Goal: Task Accomplishment & Management: Manage account settings

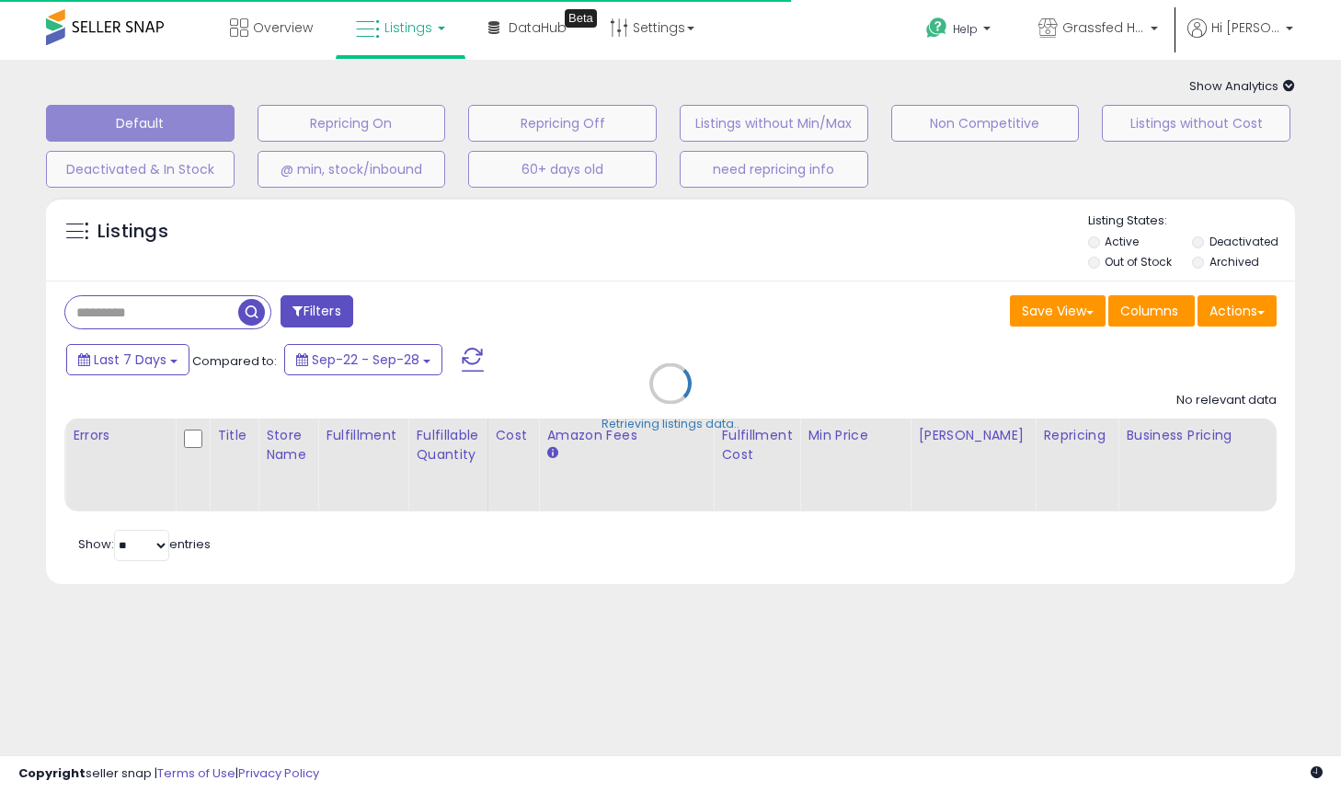
type input "*****"
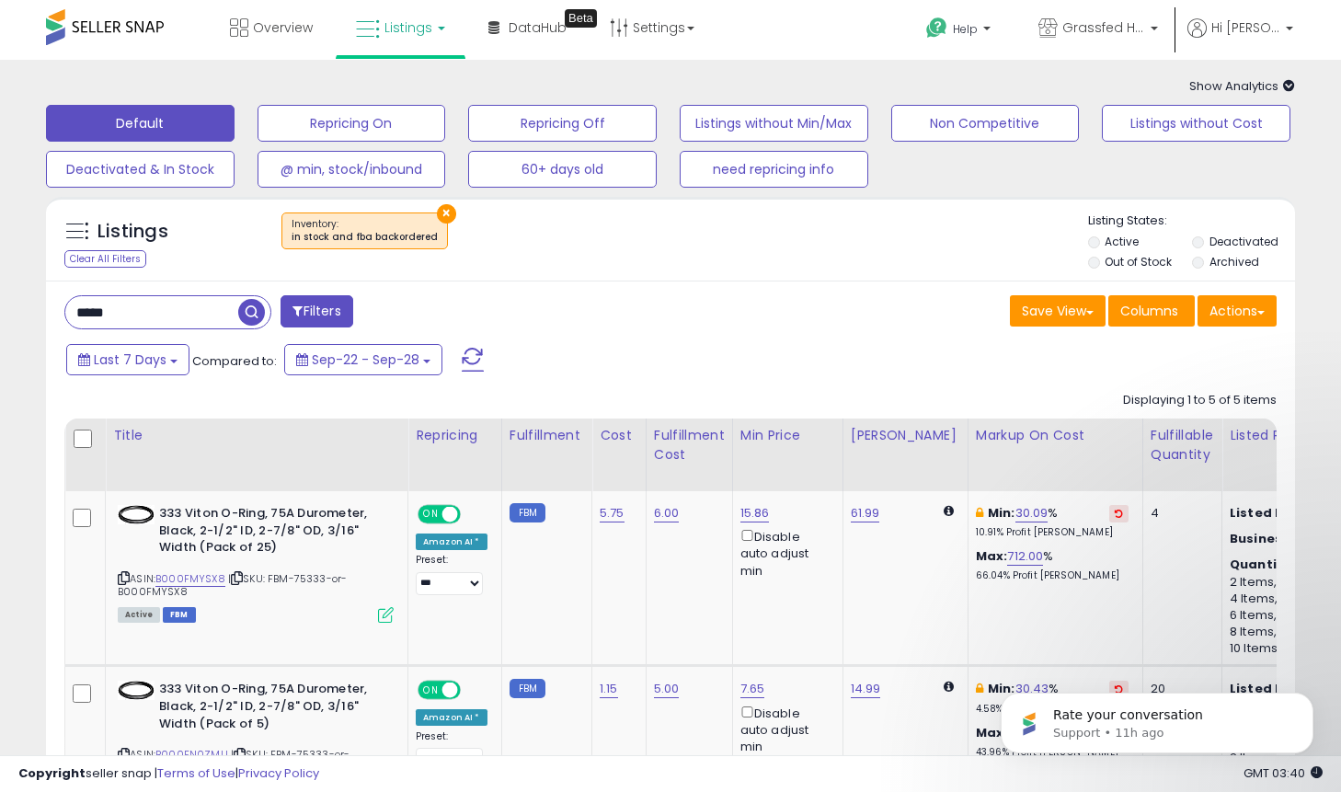
click at [154, 309] on input "*****" at bounding box center [151, 312] width 173 height 32
click at [654, 37] on link "Settings" at bounding box center [652, 27] width 112 height 55
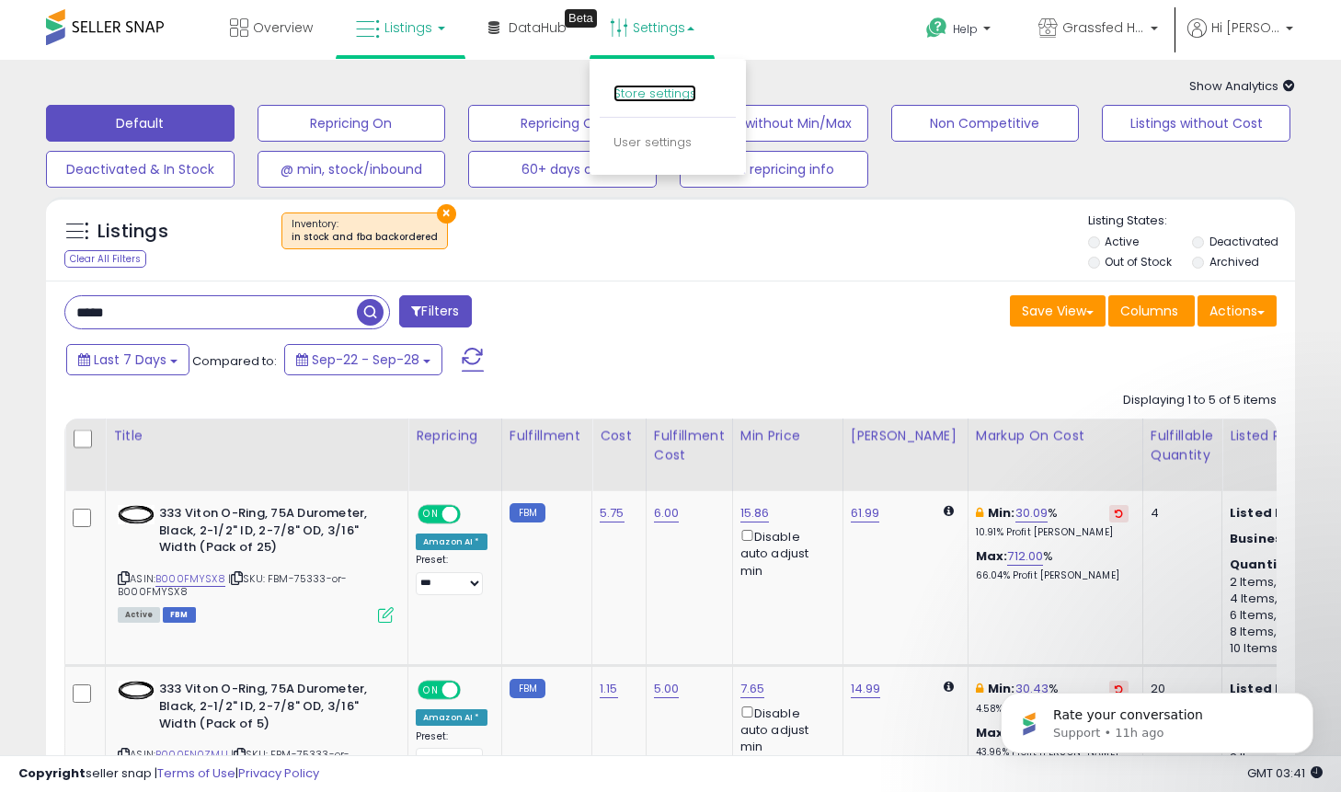
click at [639, 90] on link "Store settings" at bounding box center [655, 93] width 83 height 17
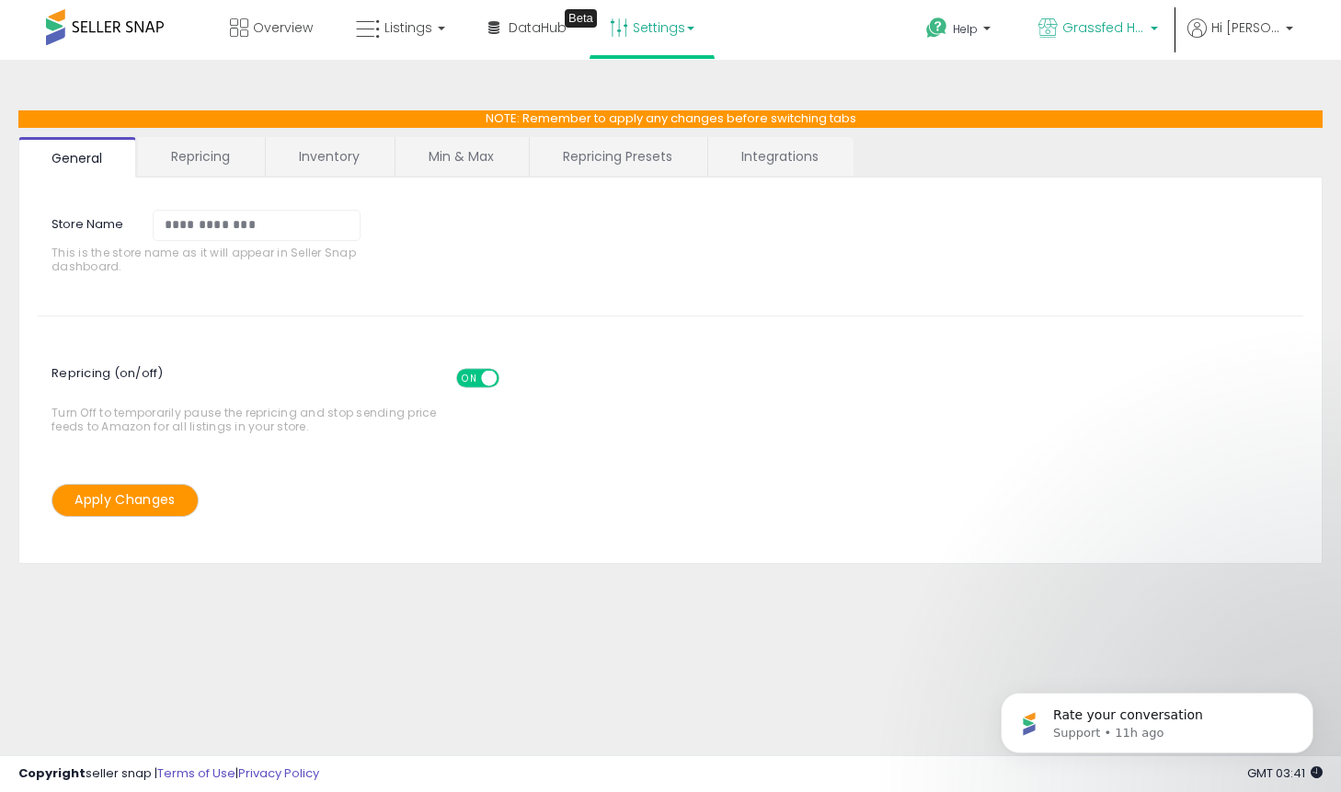
click at [1123, 10] on link "Grassfed Home" at bounding box center [1098, 30] width 147 height 60
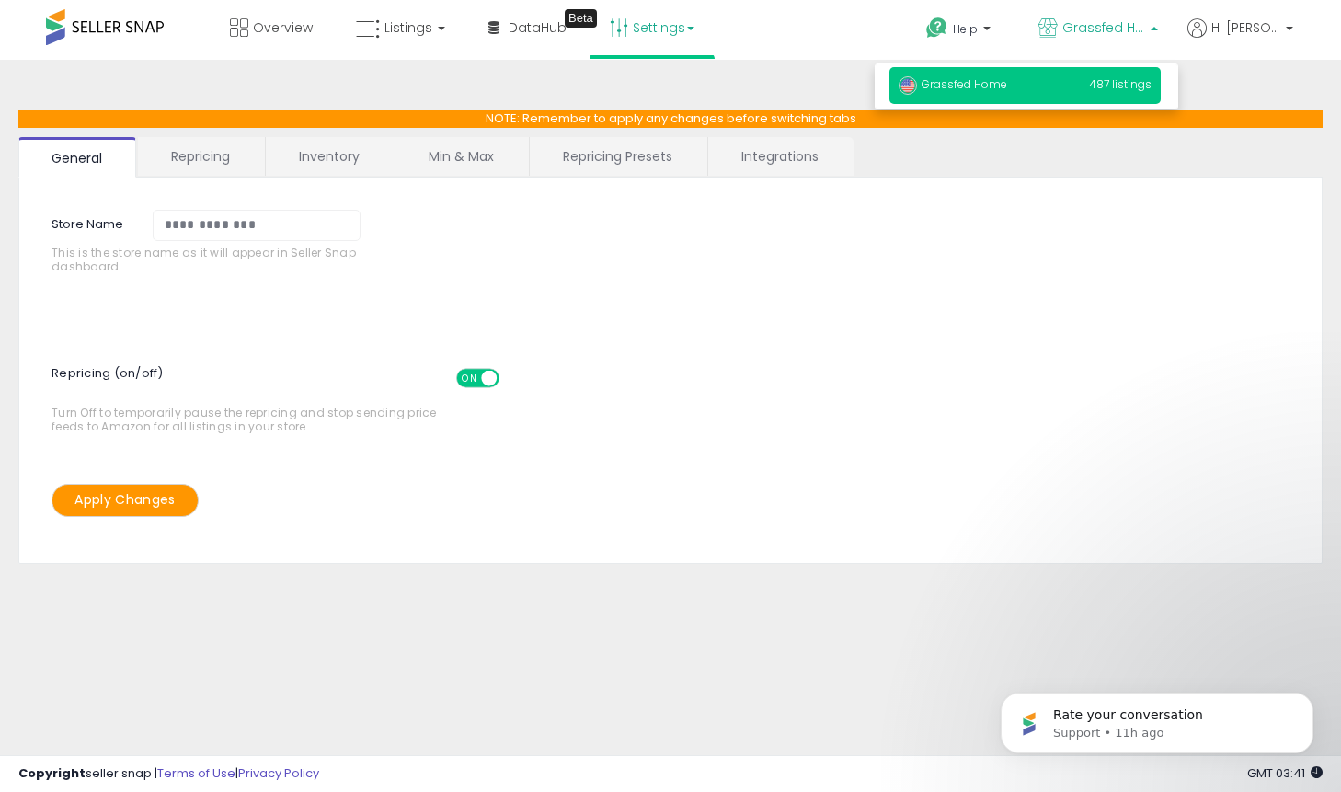
click at [1254, 10] on ul "Help Contact Support Search Knowledge Hub Request a Feature Grassfed Home Hi Mi…" at bounding box center [1102, 31] width 395 height 63
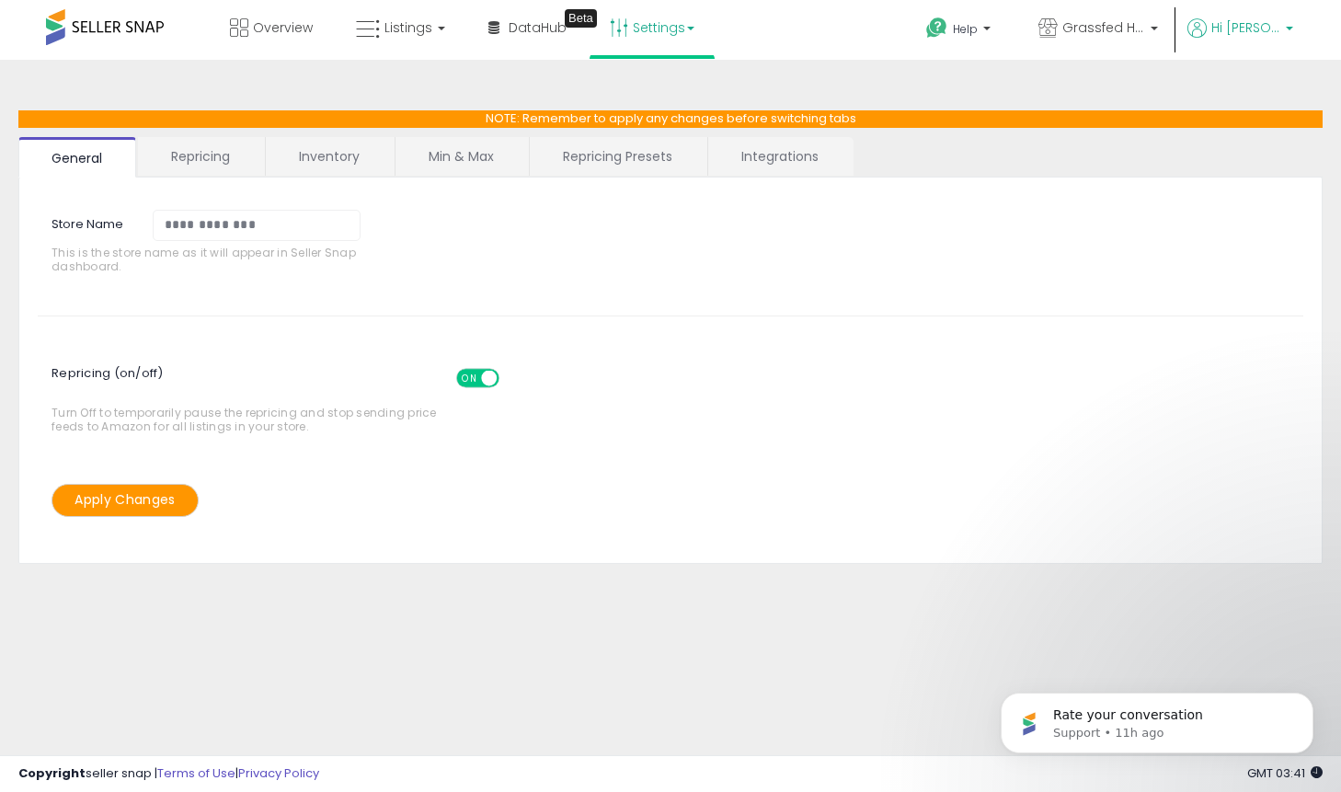
click at [1248, 31] on span "Hi [PERSON_NAME]" at bounding box center [1246, 27] width 69 height 18
click at [648, 29] on link "Settings" at bounding box center [652, 27] width 112 height 55
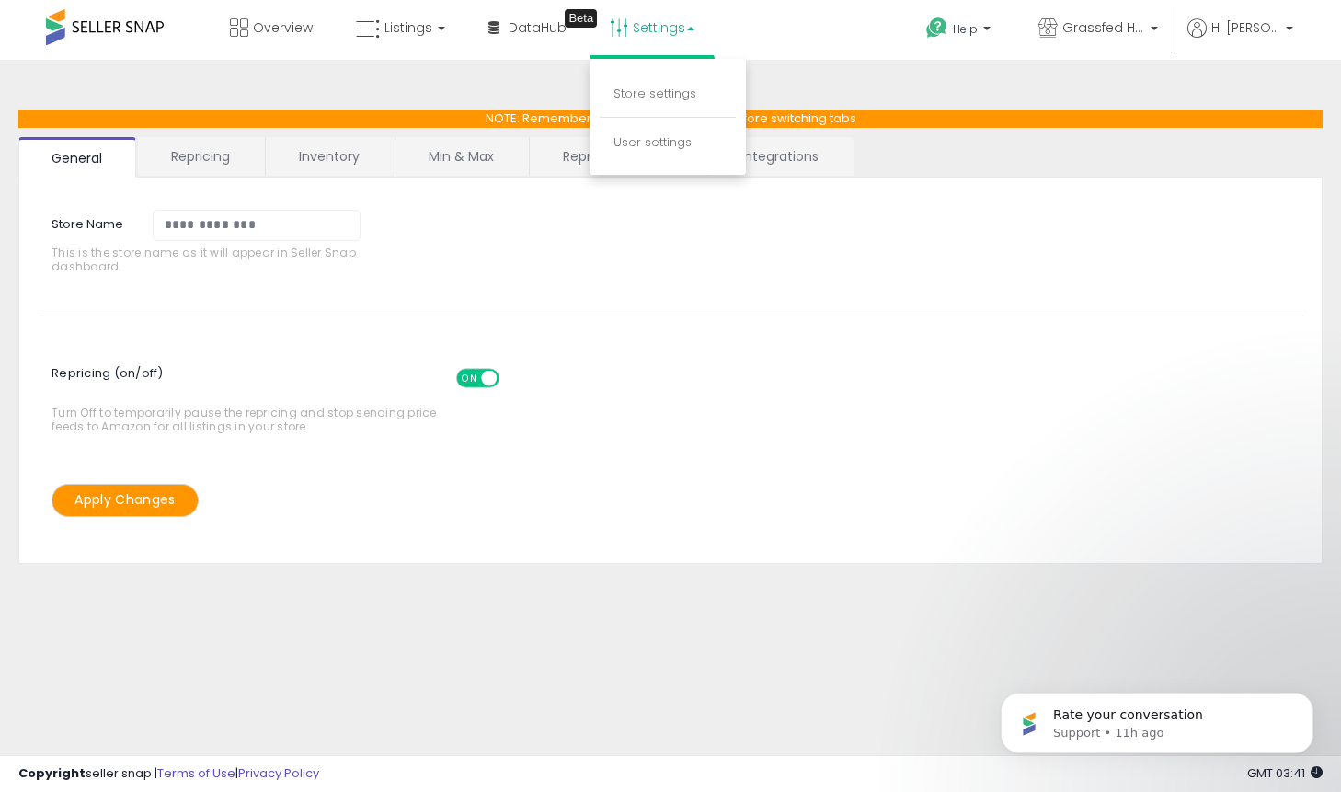
click at [796, 159] on link "Integrations" at bounding box center [780, 156] width 144 height 39
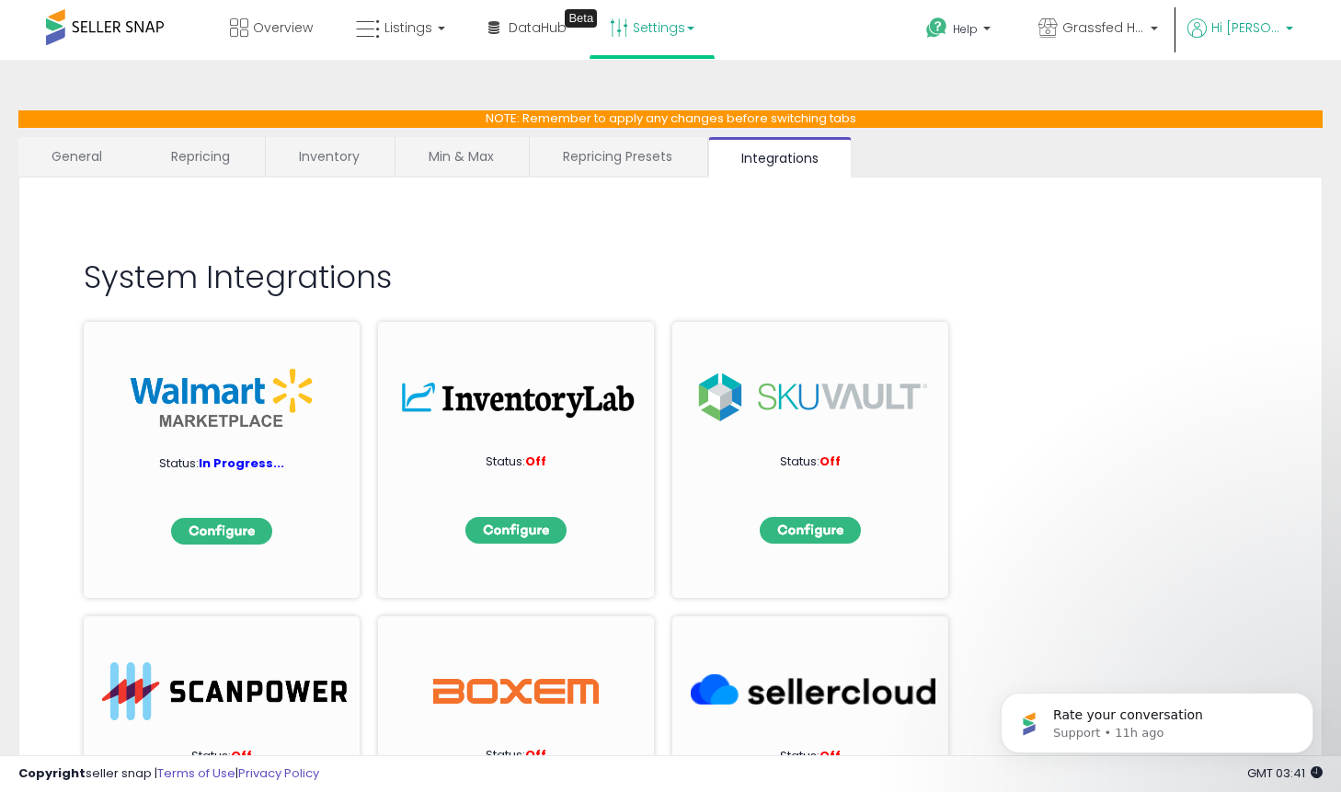
click at [1254, 23] on span "Hi [PERSON_NAME]" at bounding box center [1246, 27] width 69 height 18
click at [1240, 98] on link "Account" at bounding box center [1251, 97] width 49 height 17
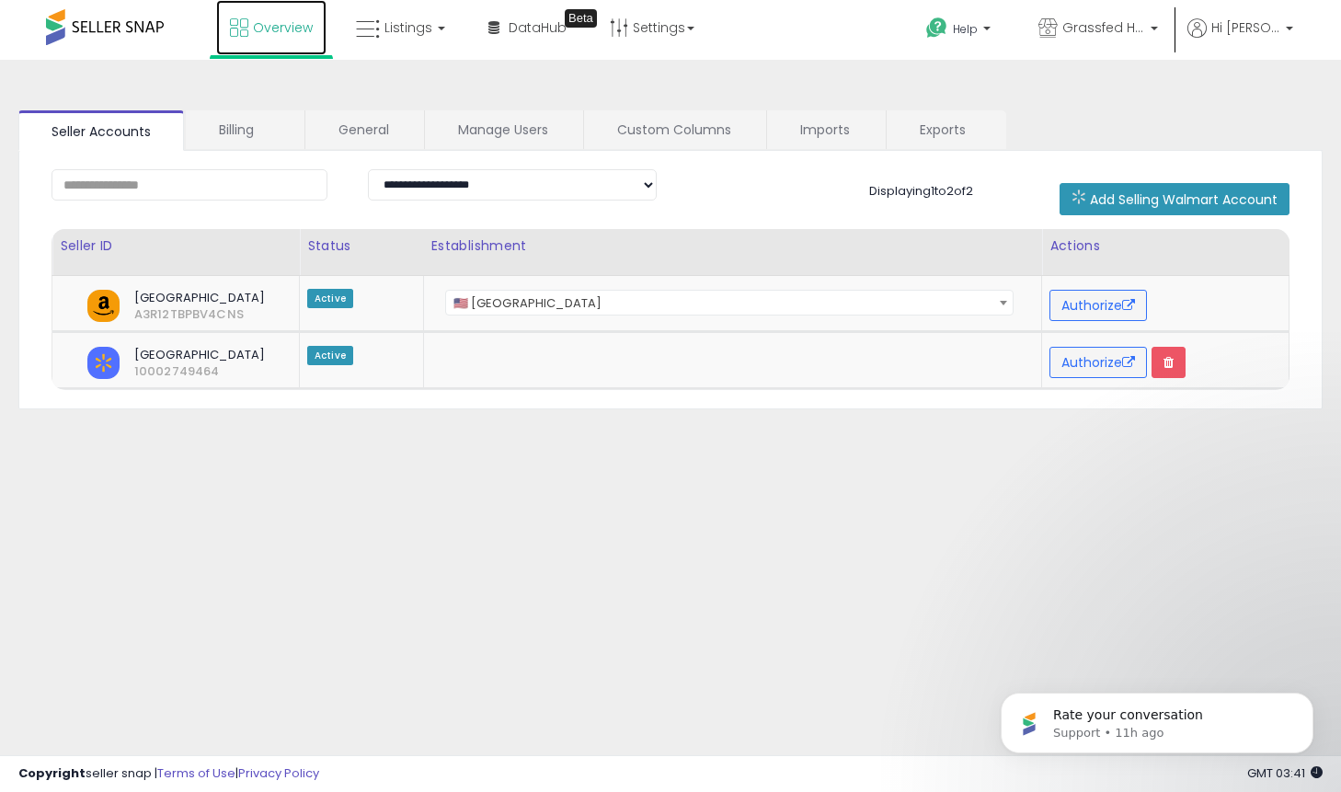
click at [268, 26] on span "Overview" at bounding box center [283, 27] width 60 height 18
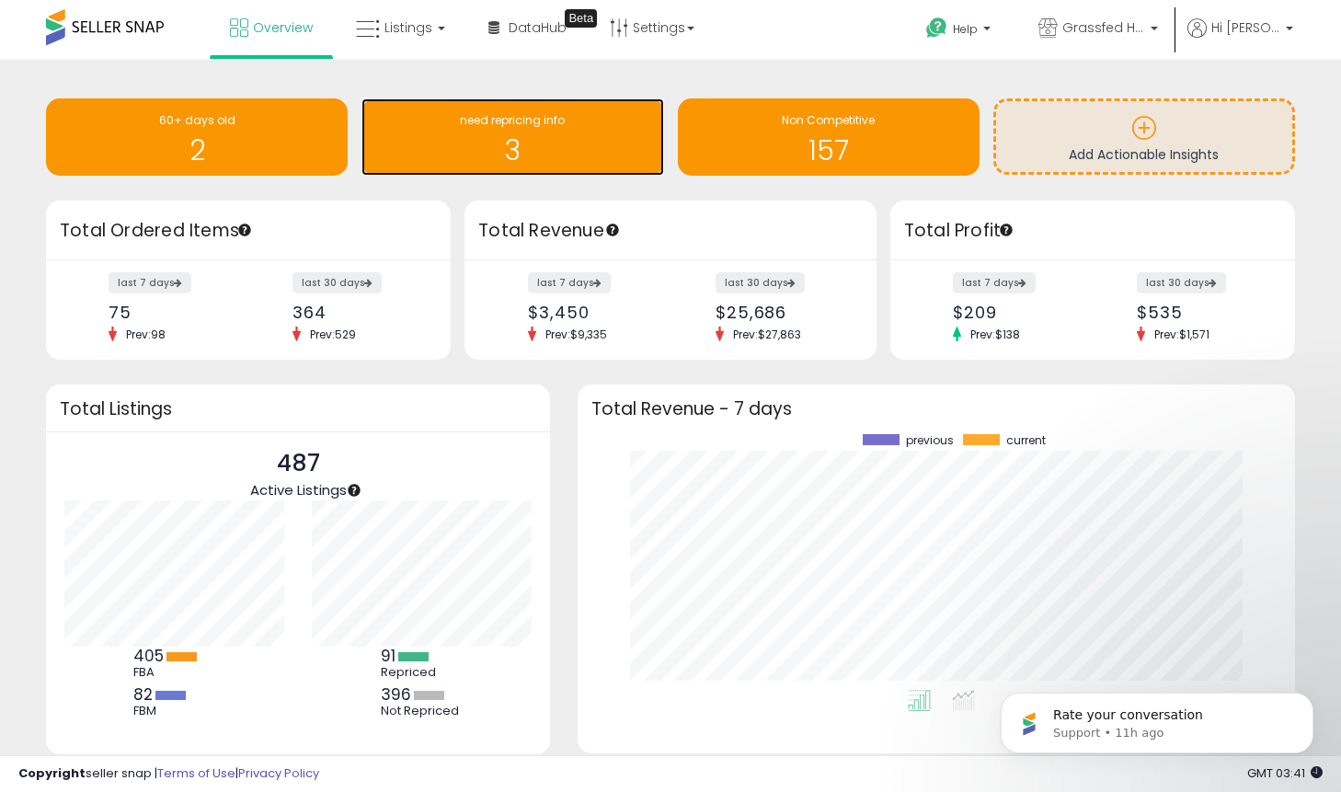
click at [521, 147] on h1 "3" at bounding box center [512, 150] width 283 height 30
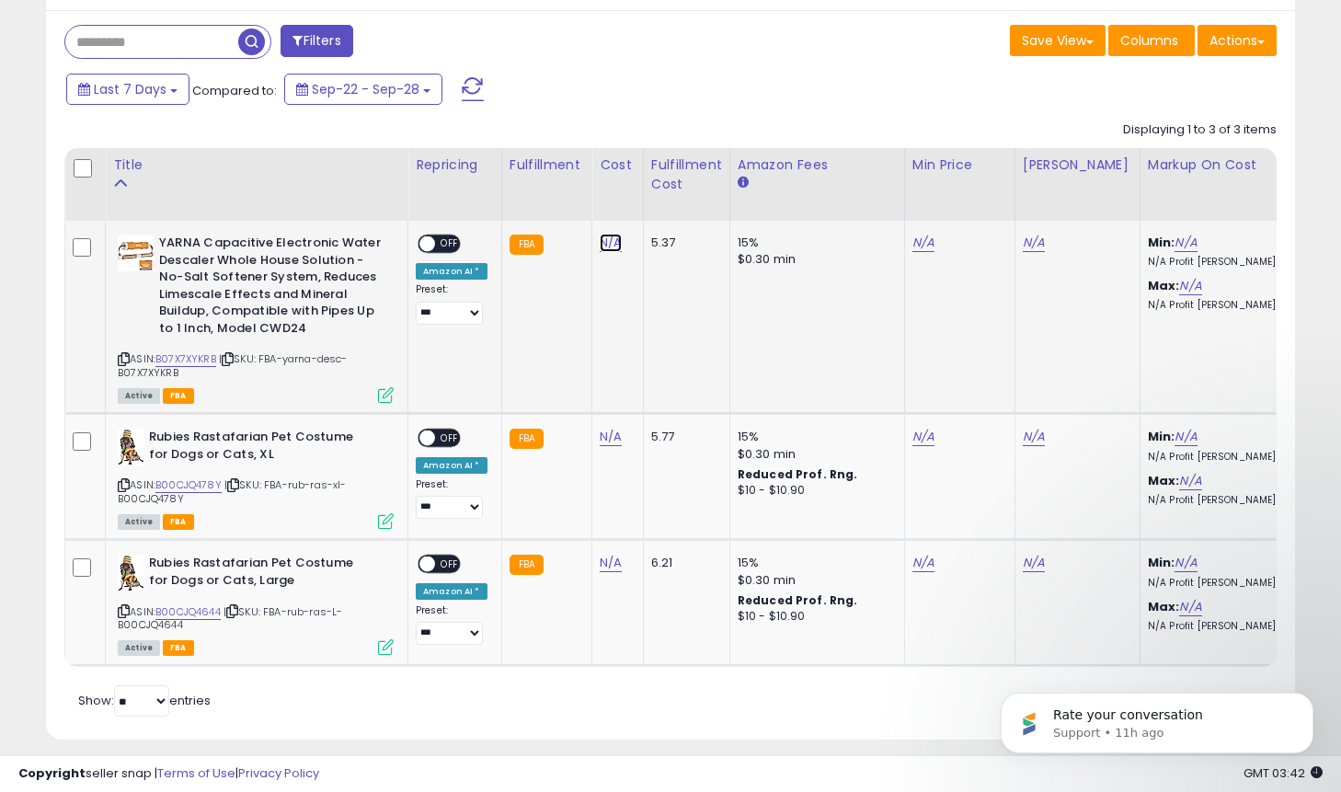
click at [602, 246] on link "N/A" at bounding box center [611, 243] width 22 height 18
type input "*****"
click button "submit" at bounding box center [664, 197] width 31 height 28
click at [450, 248] on span "OFF" at bounding box center [449, 244] width 29 height 16
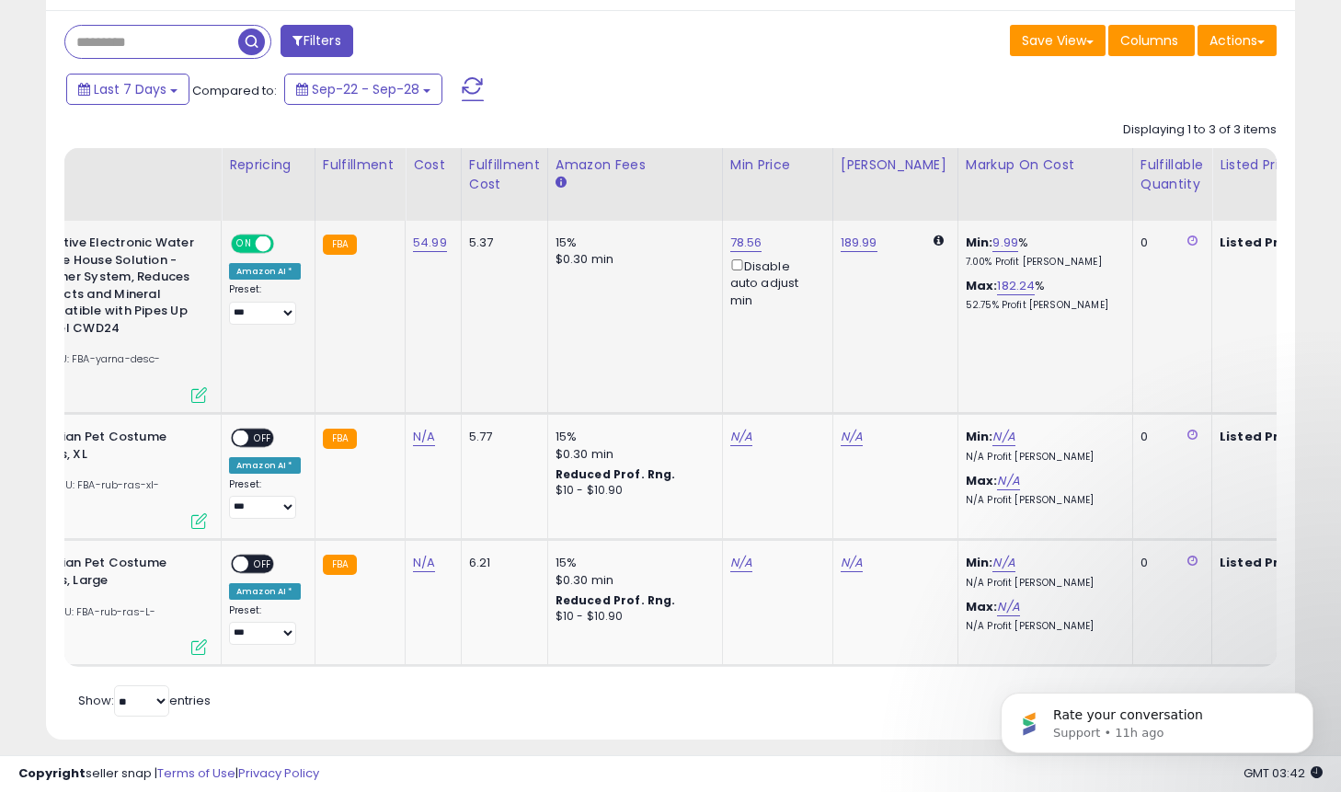
scroll to position [0, 252]
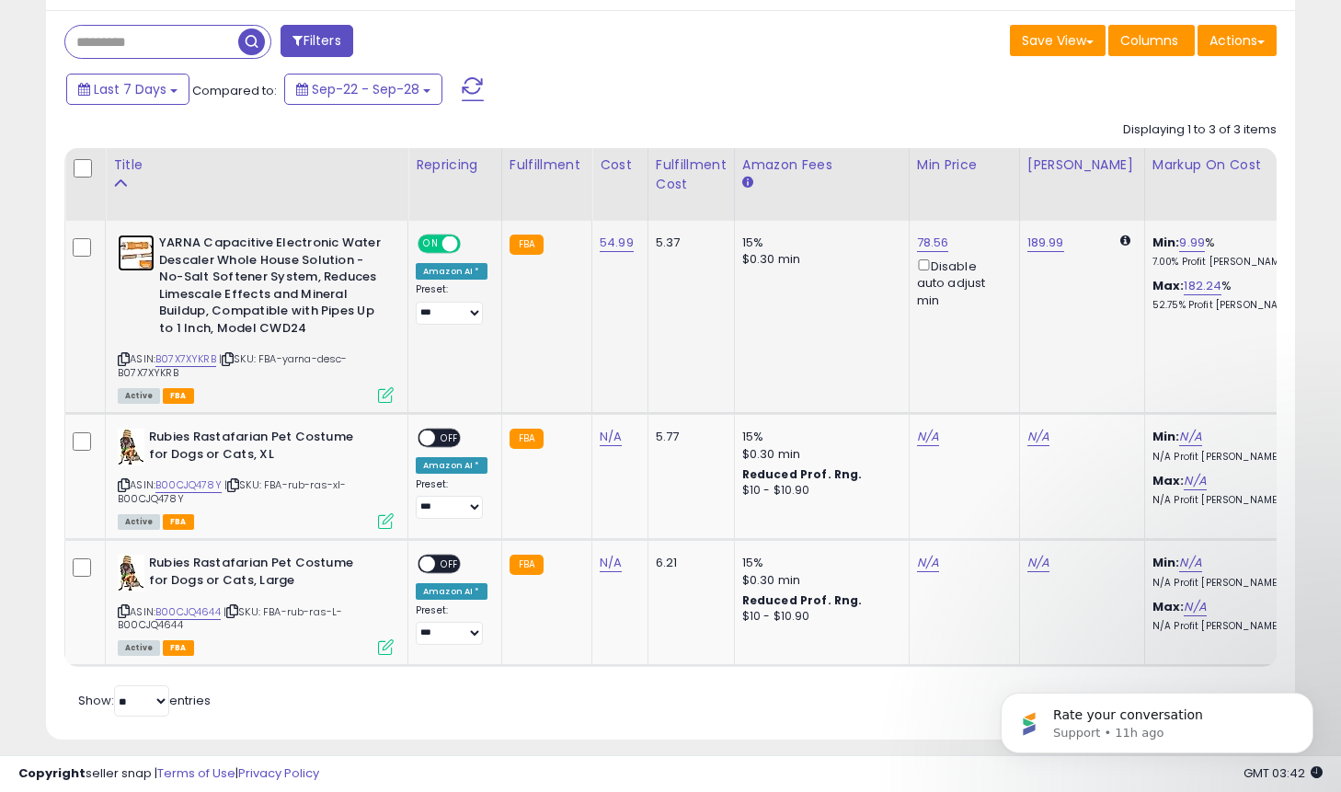
click at [127, 261] on img at bounding box center [136, 253] width 37 height 37
click at [1041, 248] on link "189.99" at bounding box center [1046, 243] width 37 height 18
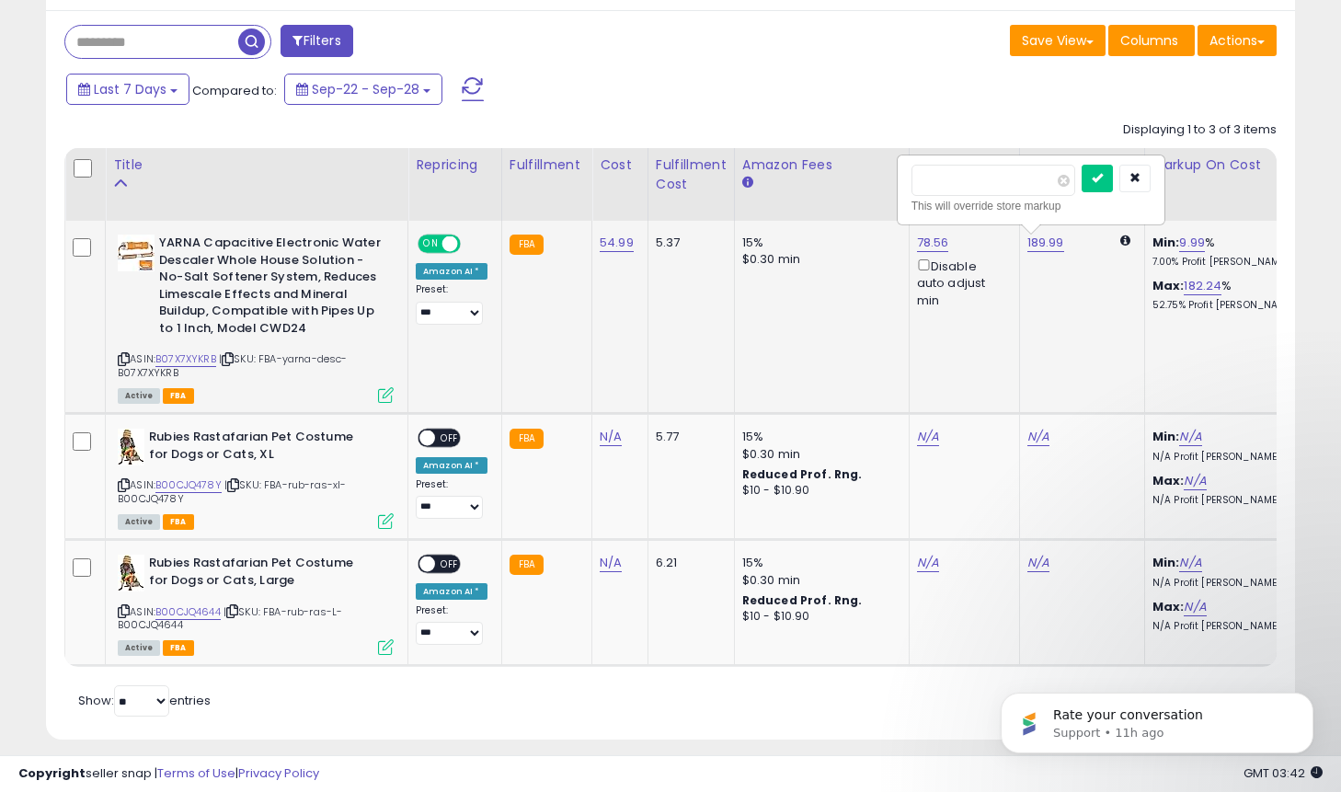
type input "***"
click button "submit" at bounding box center [1097, 179] width 31 height 28
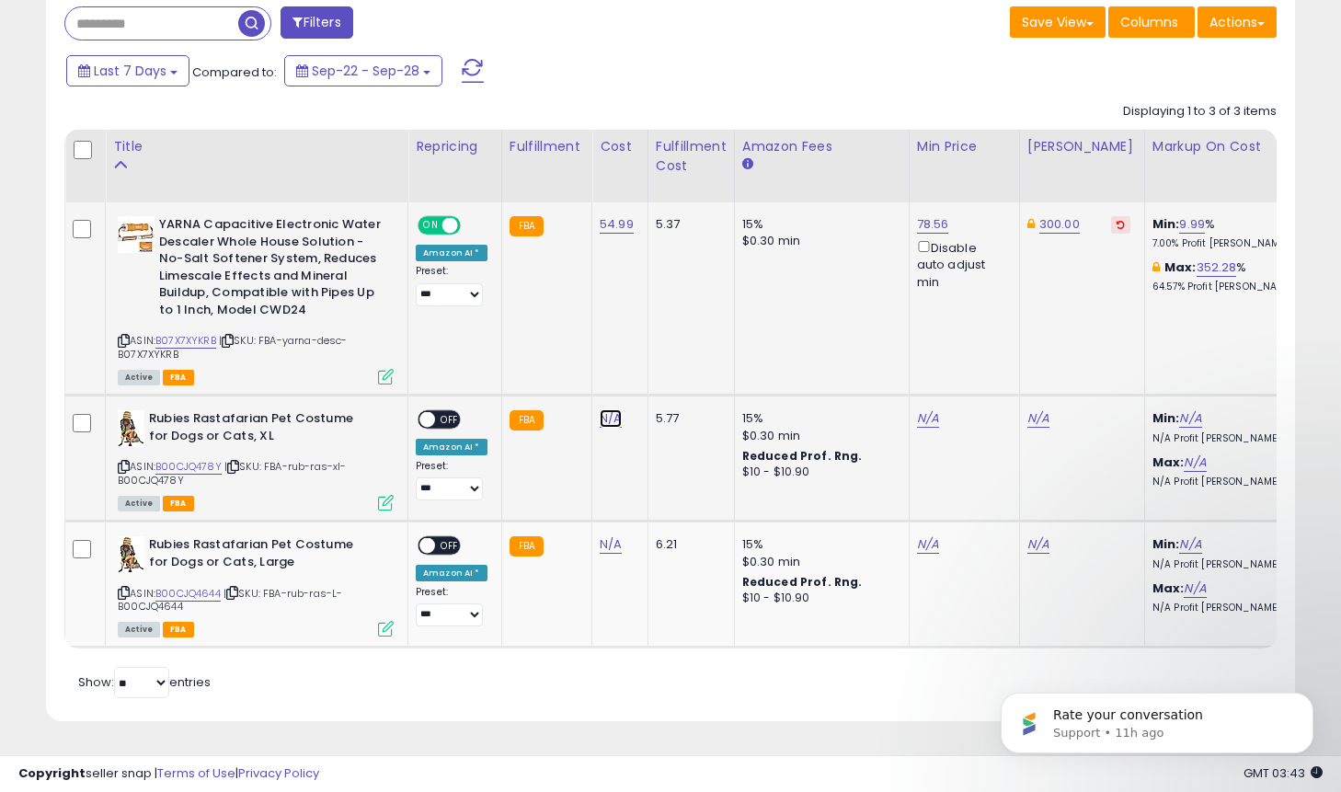
click at [605, 422] on link "N/A" at bounding box center [611, 418] width 22 height 18
type input "****"
click button "submit" at bounding box center [664, 373] width 31 height 28
click at [605, 546] on link "N/A" at bounding box center [611, 544] width 22 height 18
type input "****"
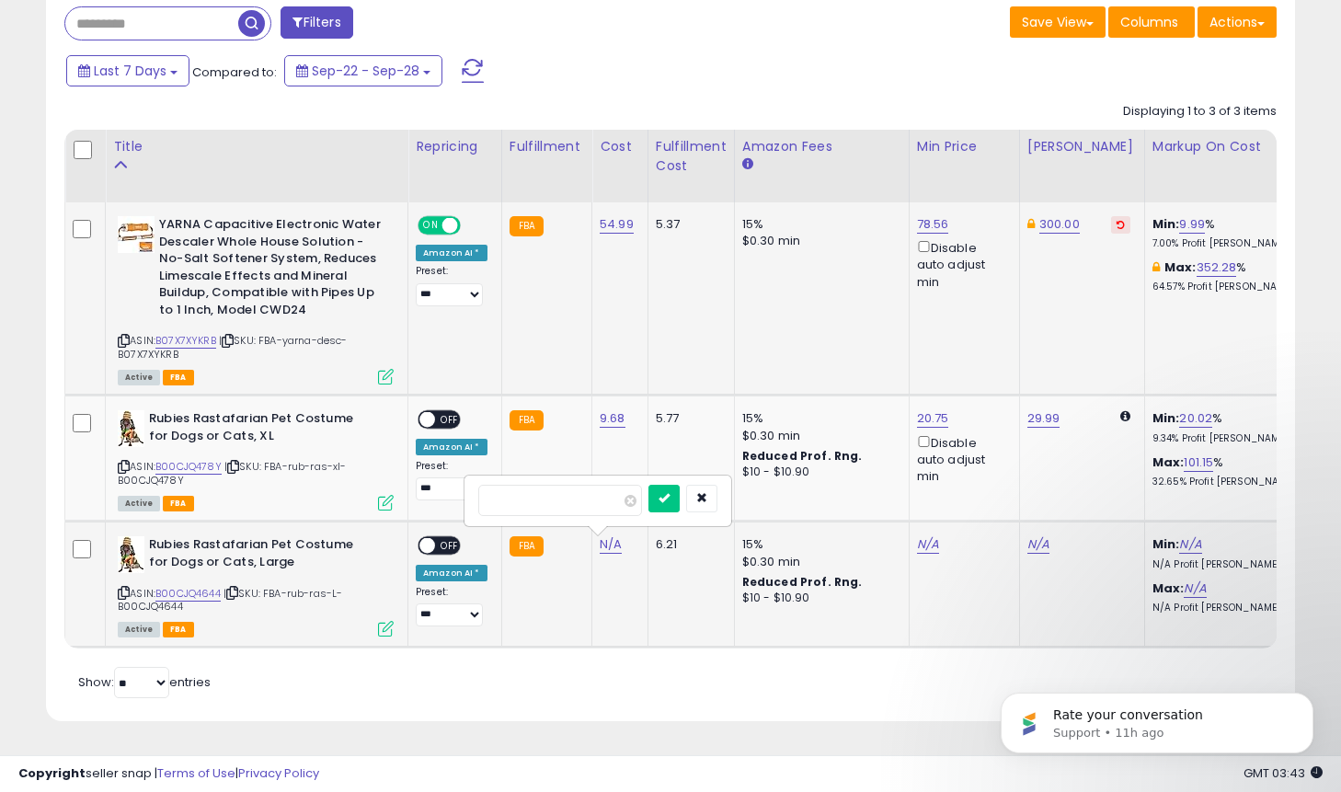
click button "submit" at bounding box center [664, 499] width 31 height 28
click at [432, 415] on span at bounding box center [428, 420] width 16 height 16
click at [446, 540] on span "OFF" at bounding box center [449, 546] width 29 height 16
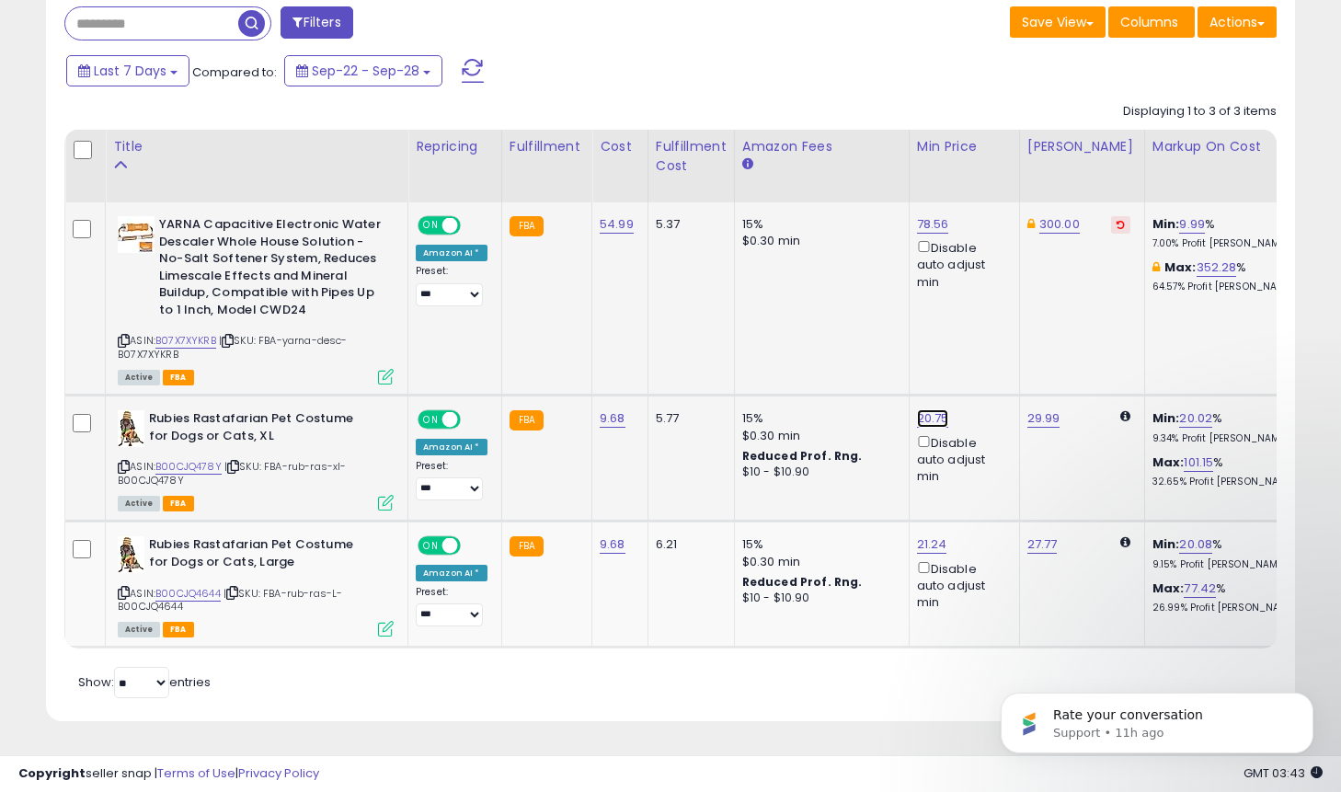
click at [923, 420] on link "20.75" at bounding box center [933, 418] width 32 height 18
type input "*****"
click button "submit" at bounding box center [984, 354] width 31 height 28
click at [927, 541] on link "21.24" at bounding box center [932, 544] width 30 height 18
type input "*****"
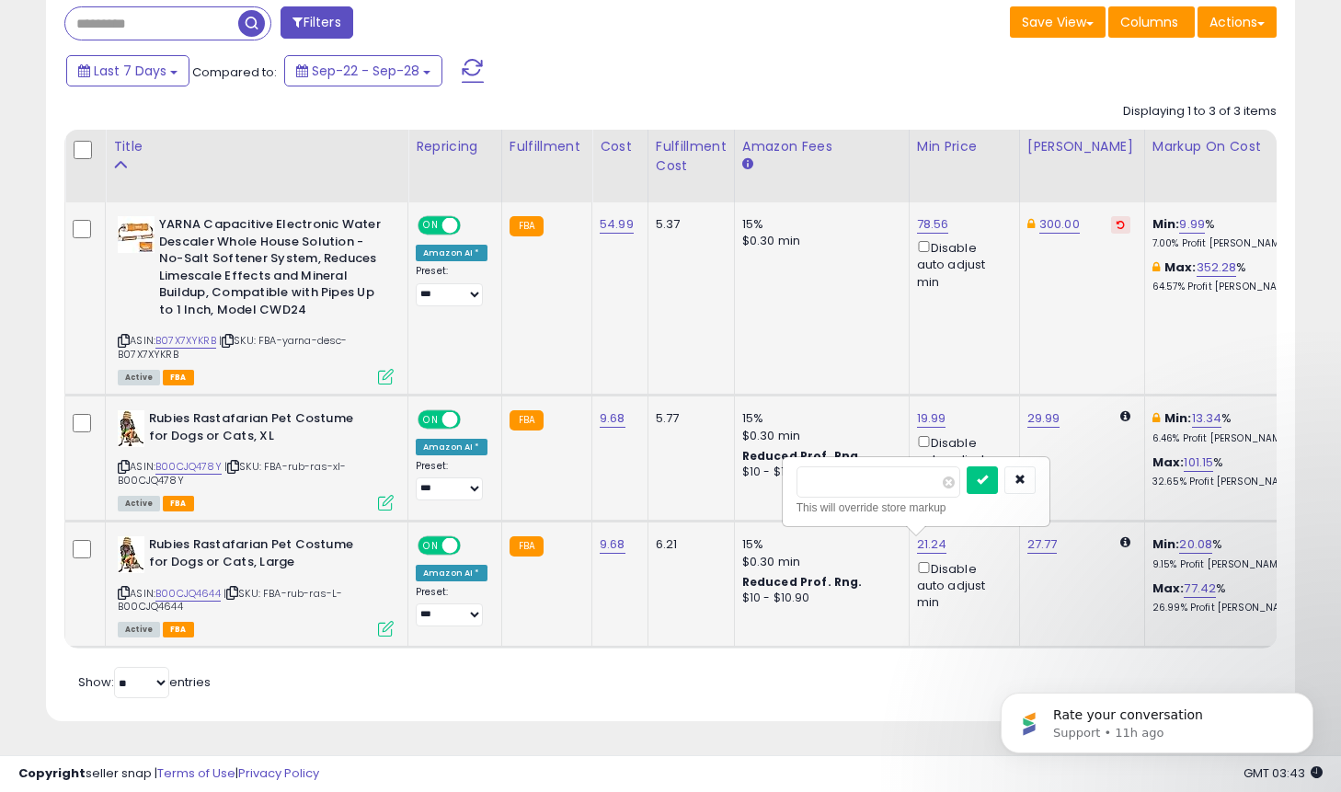
click button "submit" at bounding box center [982, 480] width 31 height 28
click at [133, 555] on img at bounding box center [131, 554] width 27 height 37
click at [129, 434] on img at bounding box center [131, 428] width 27 height 37
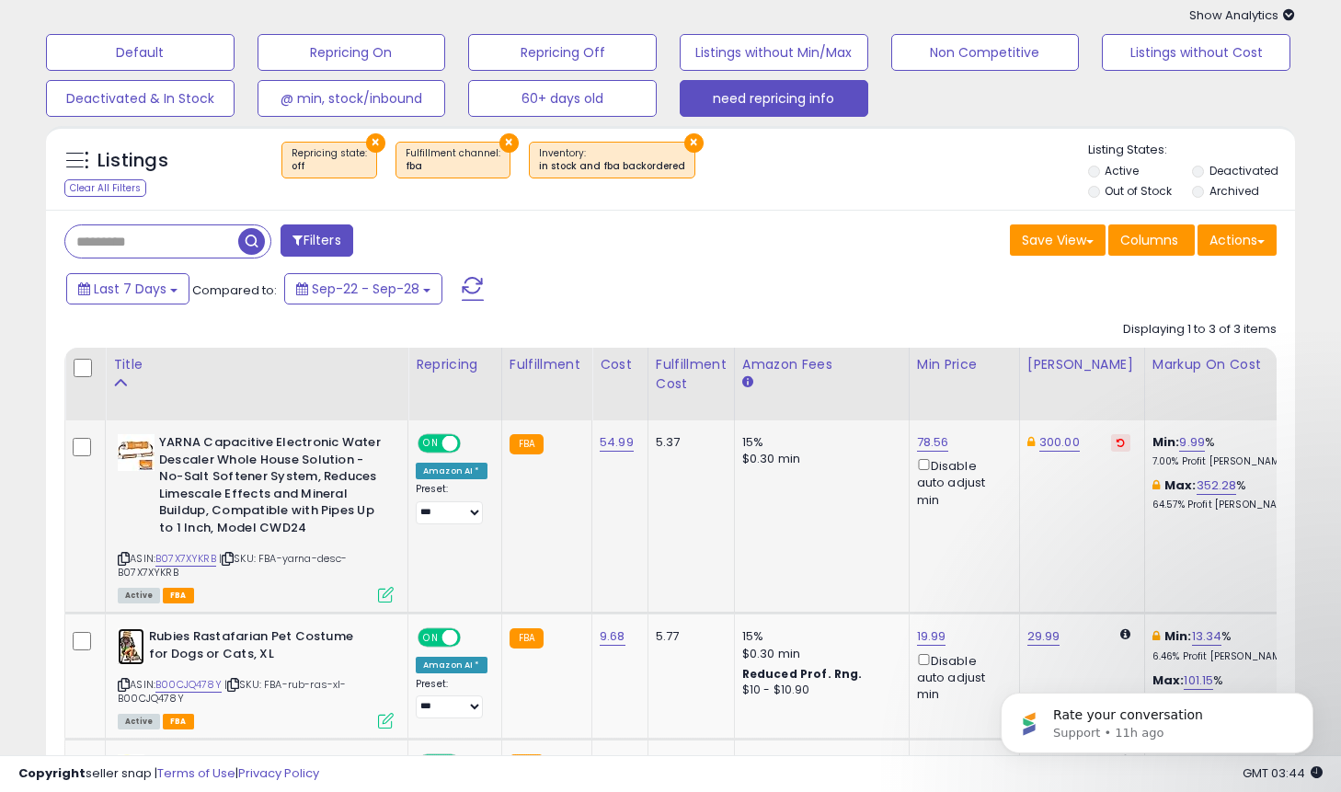
scroll to position [70, 0]
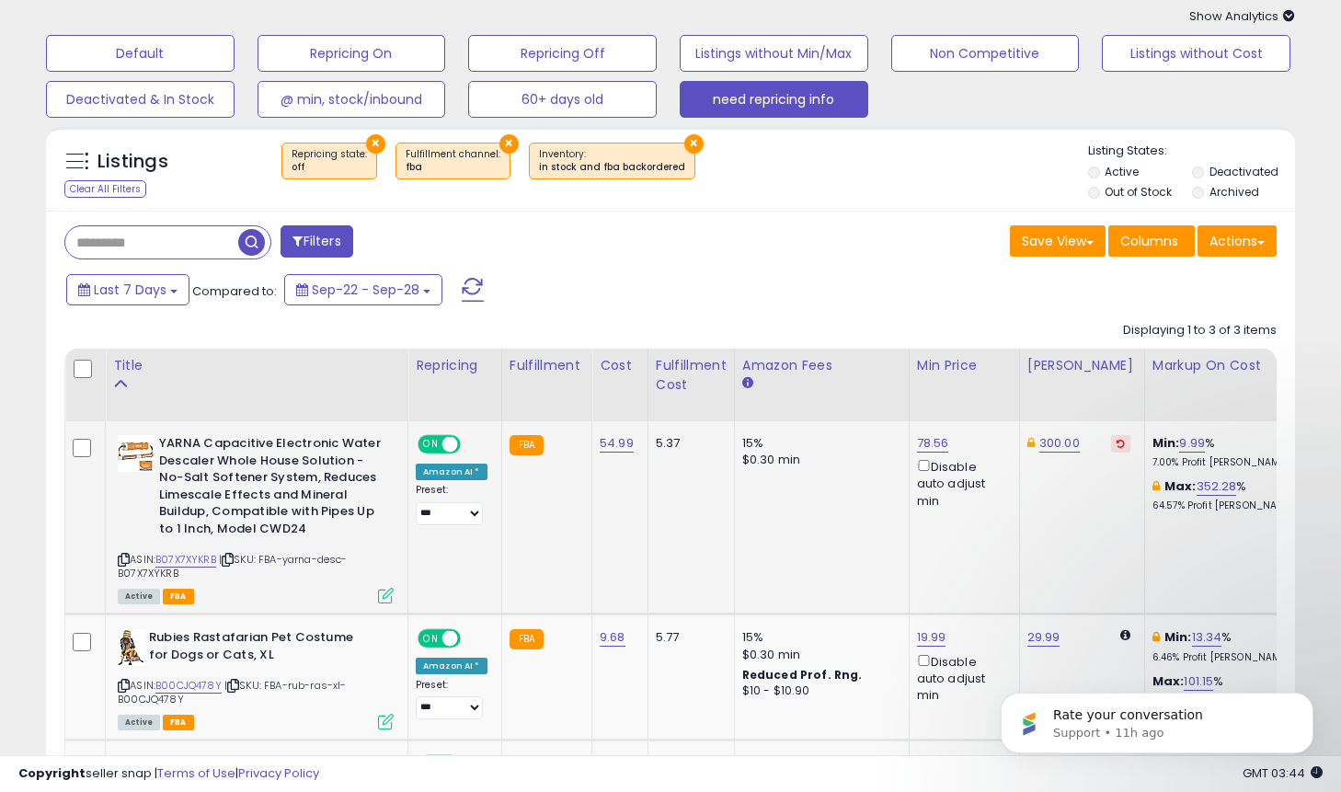
click at [500, 146] on button "×" at bounding box center [509, 143] width 19 height 19
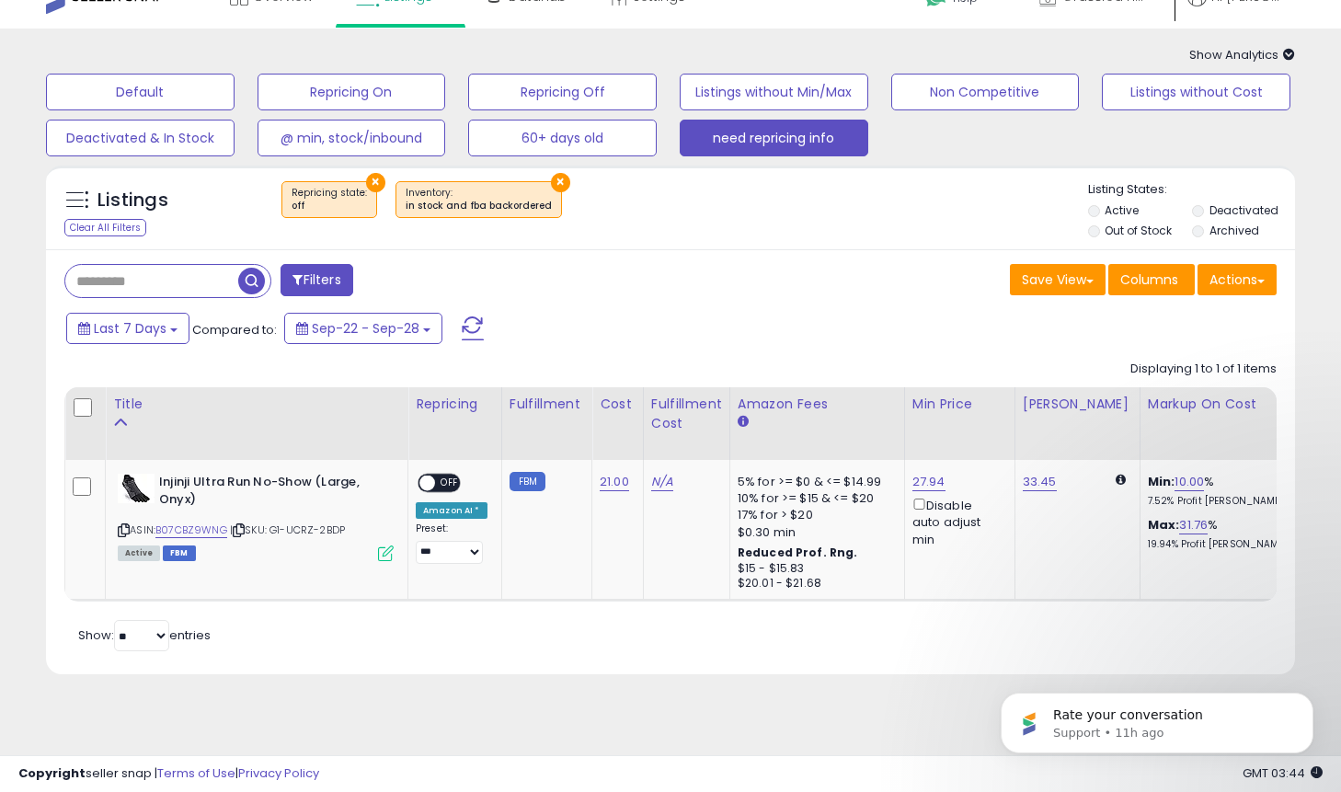
click at [551, 179] on button "×" at bounding box center [560, 182] width 19 height 19
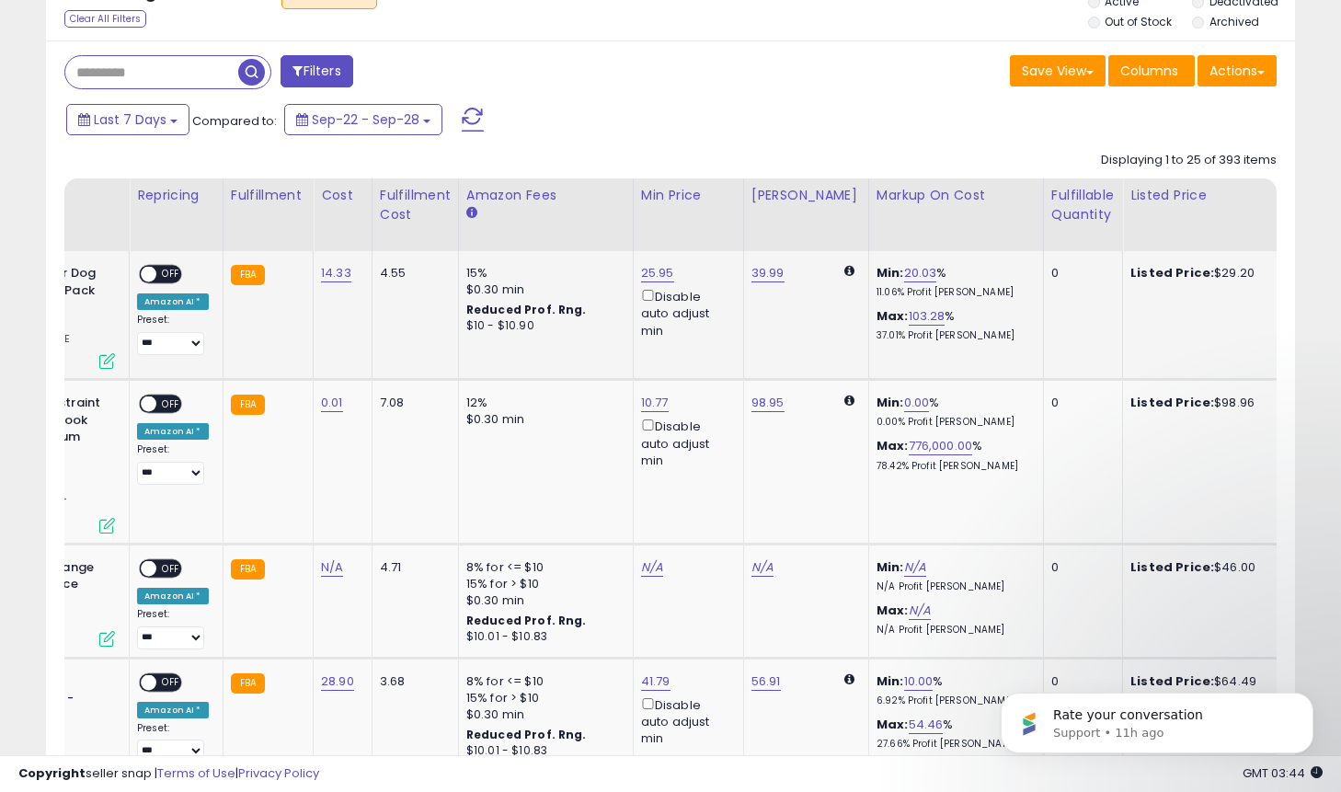
scroll to position [0, 352]
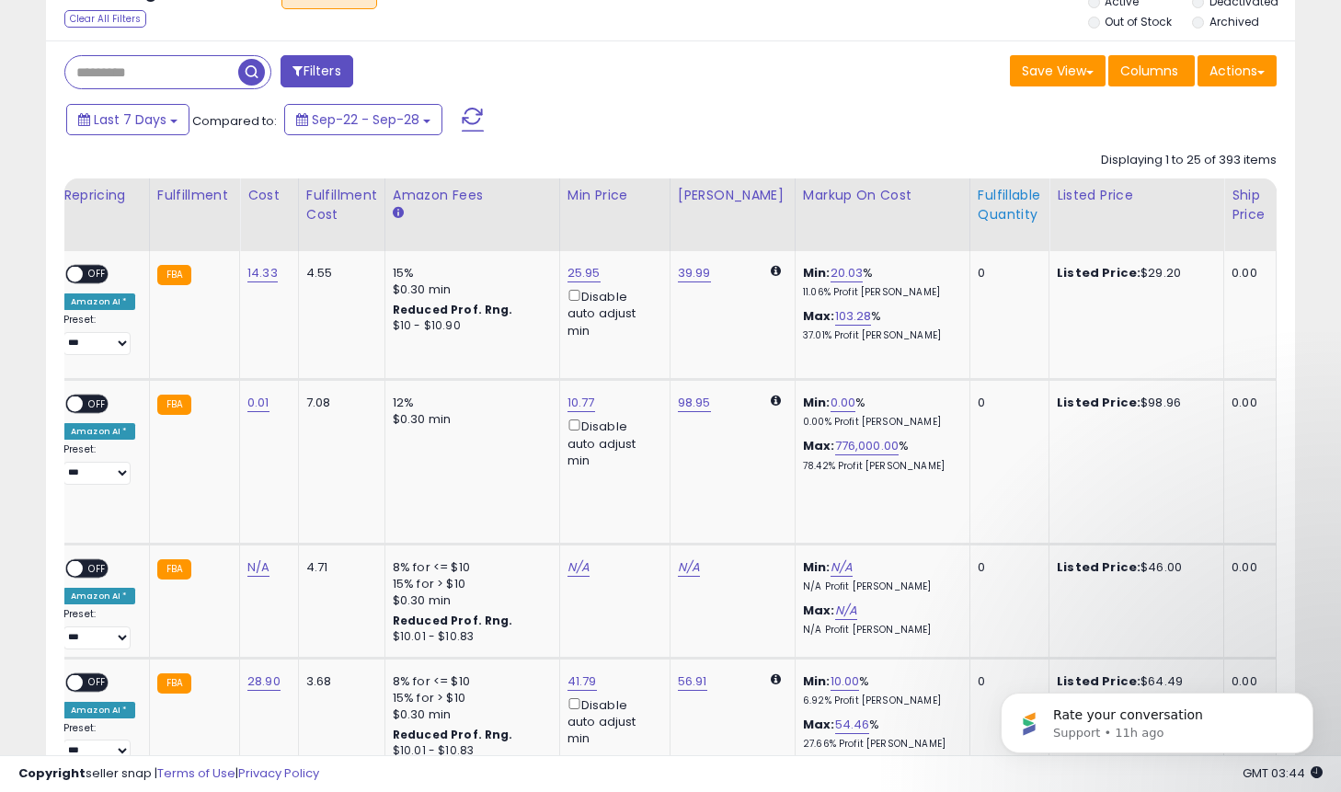
click at [983, 219] on div "Fulfillable Quantity" at bounding box center [1009, 205] width 63 height 39
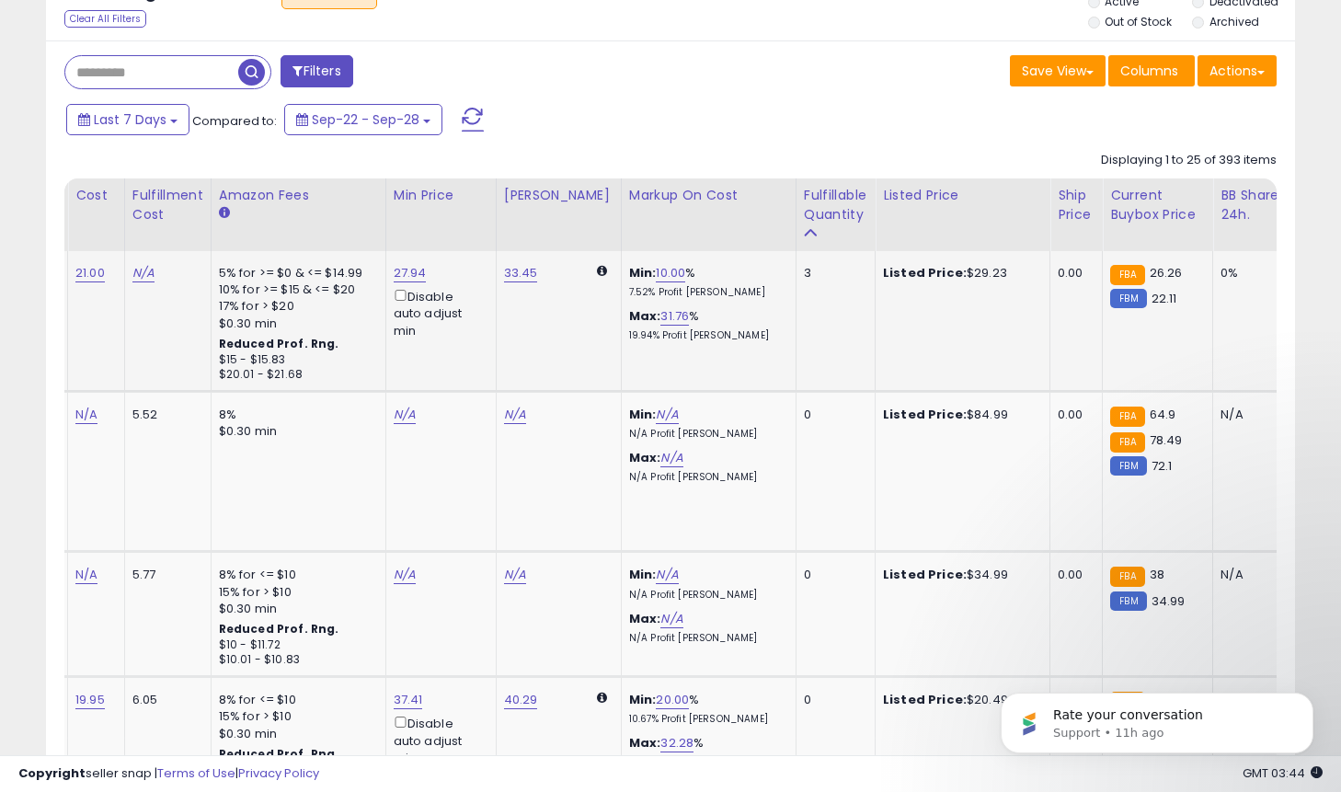
scroll to position [0, 559]
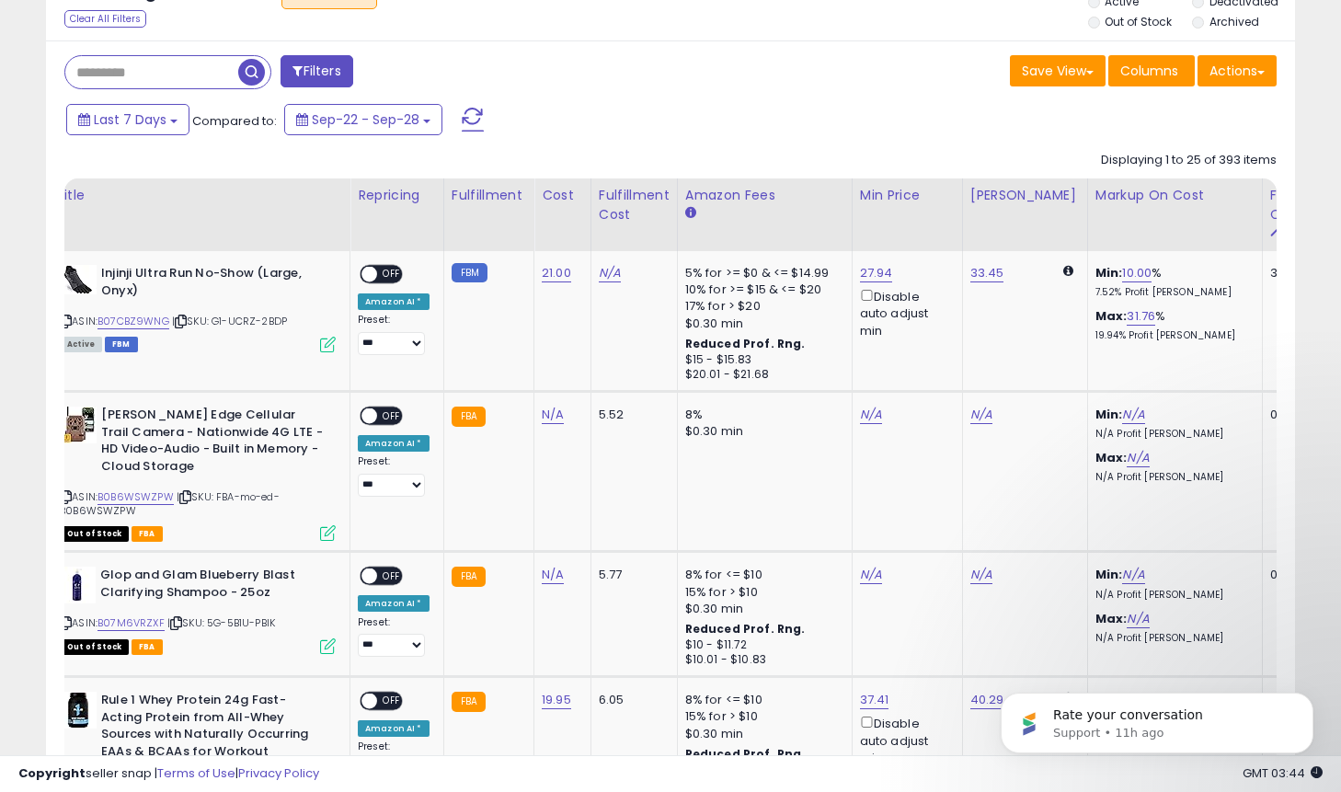
scroll to position [0, 0]
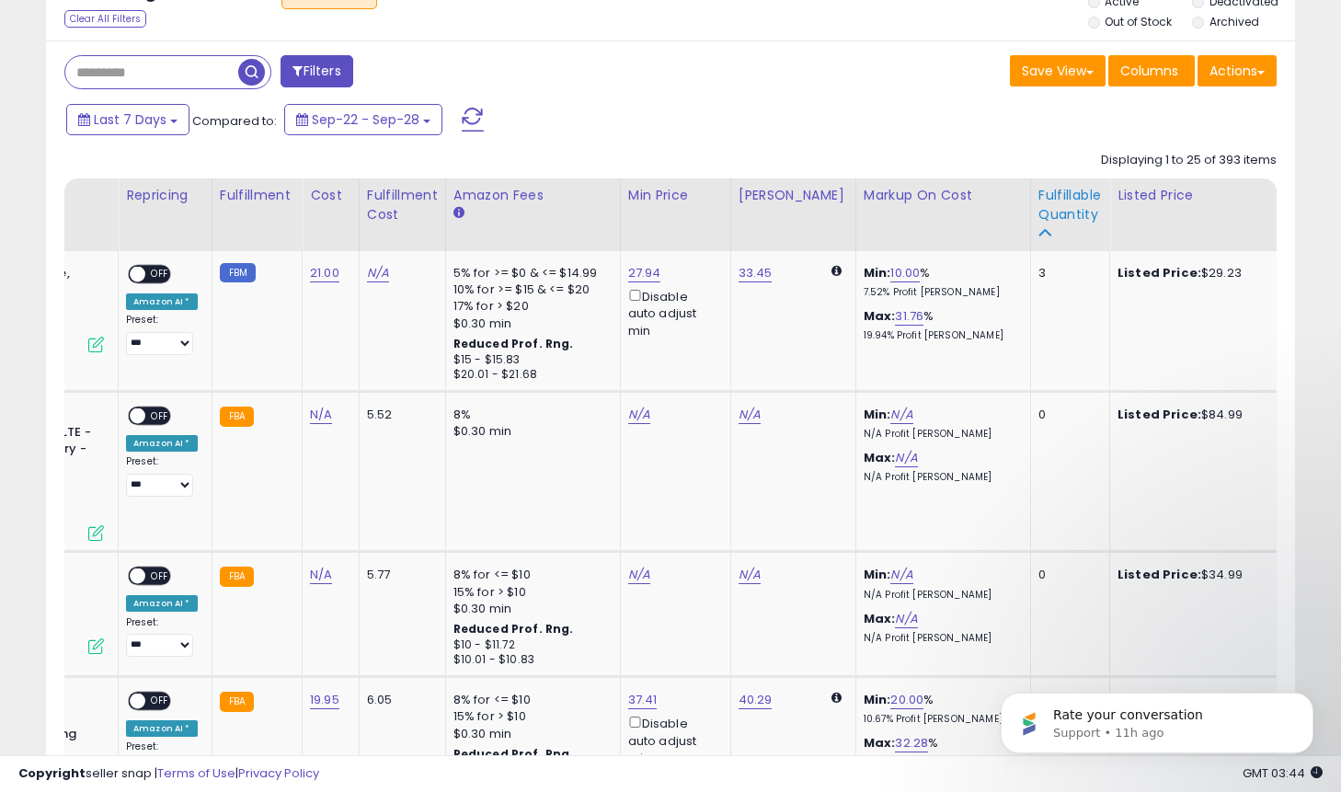
click at [1039, 201] on div "Fulfillable Quantity" at bounding box center [1070, 205] width 63 height 39
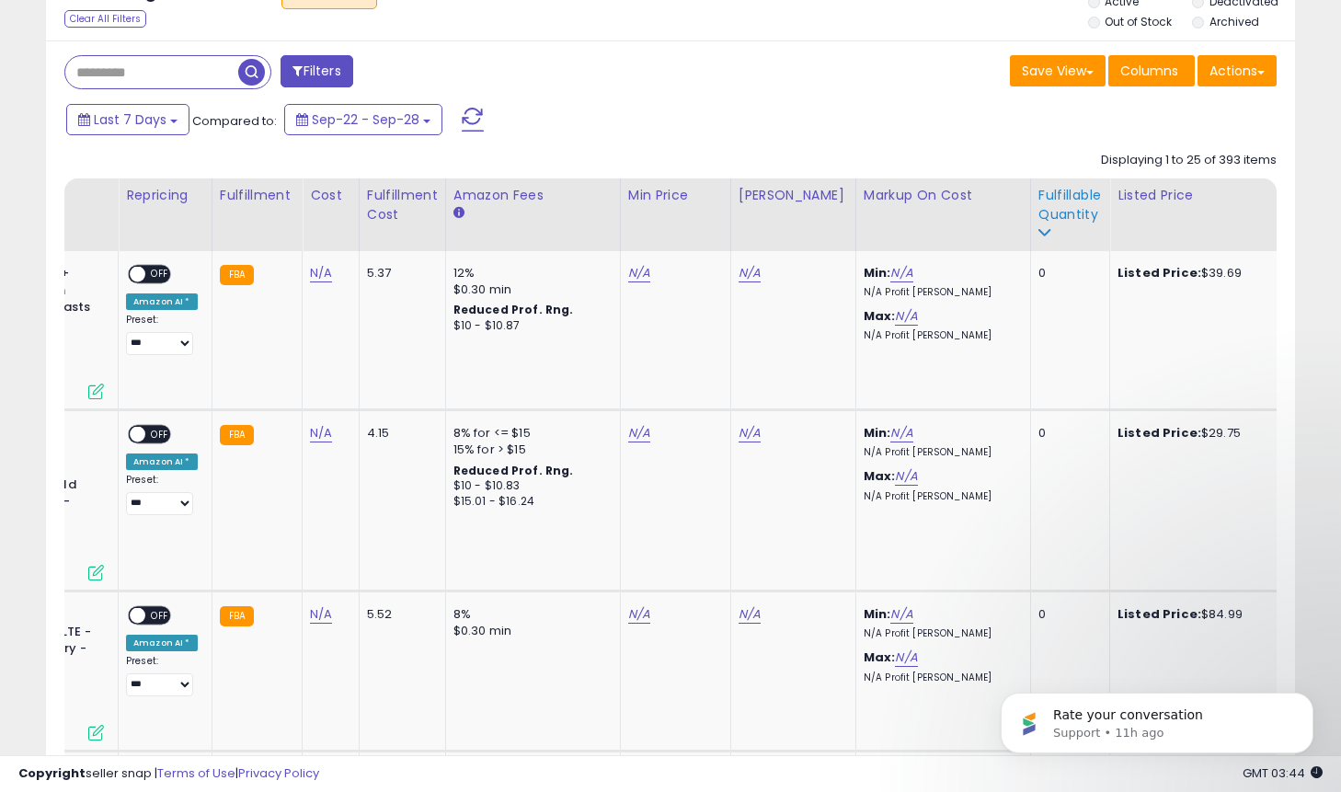
click at [1050, 210] on div "Fulfillable Quantity" at bounding box center [1070, 205] width 63 height 39
